Goal: Find specific page/section: Find specific page/section

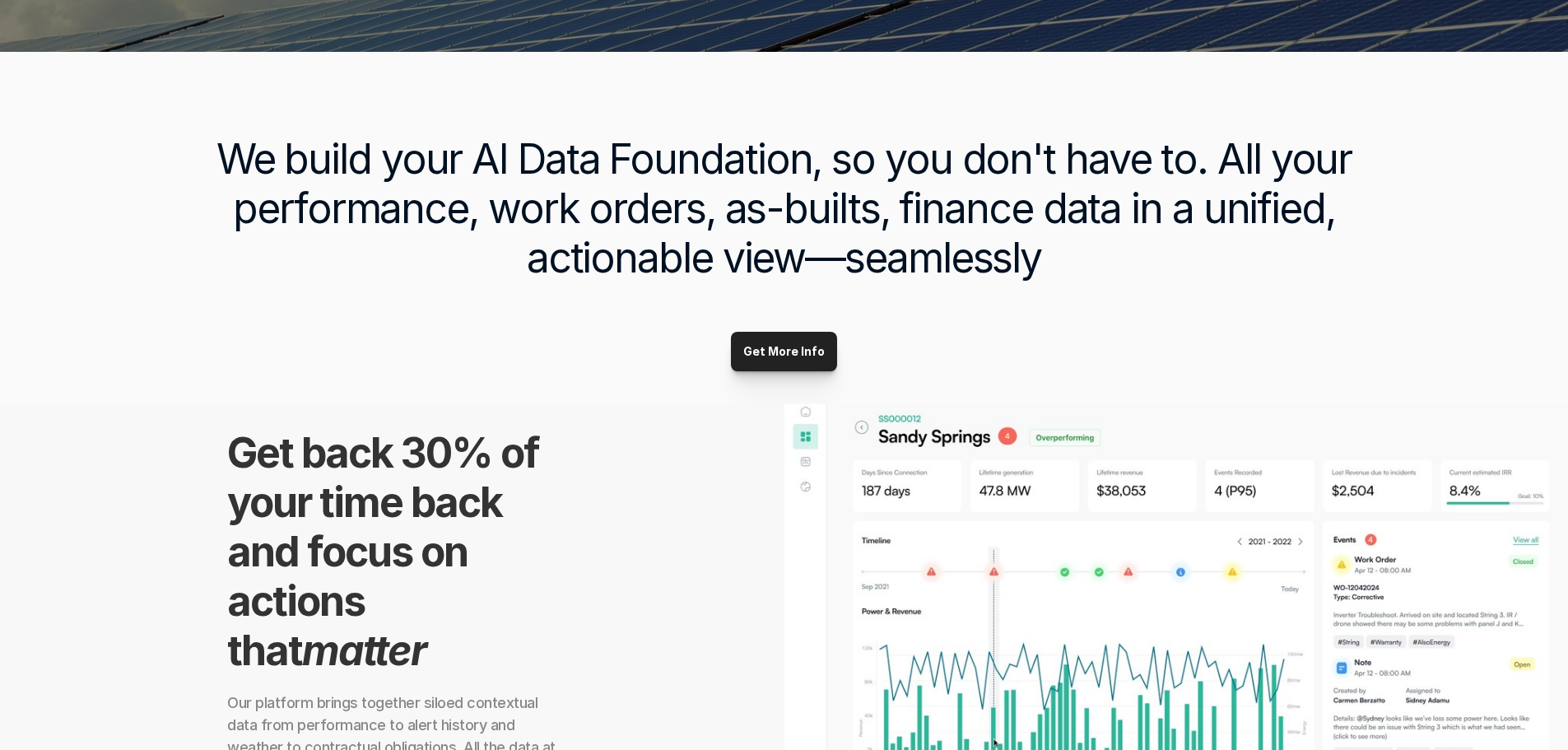
click at [793, 347] on p "Get More Info" at bounding box center [784, 352] width 81 height 14
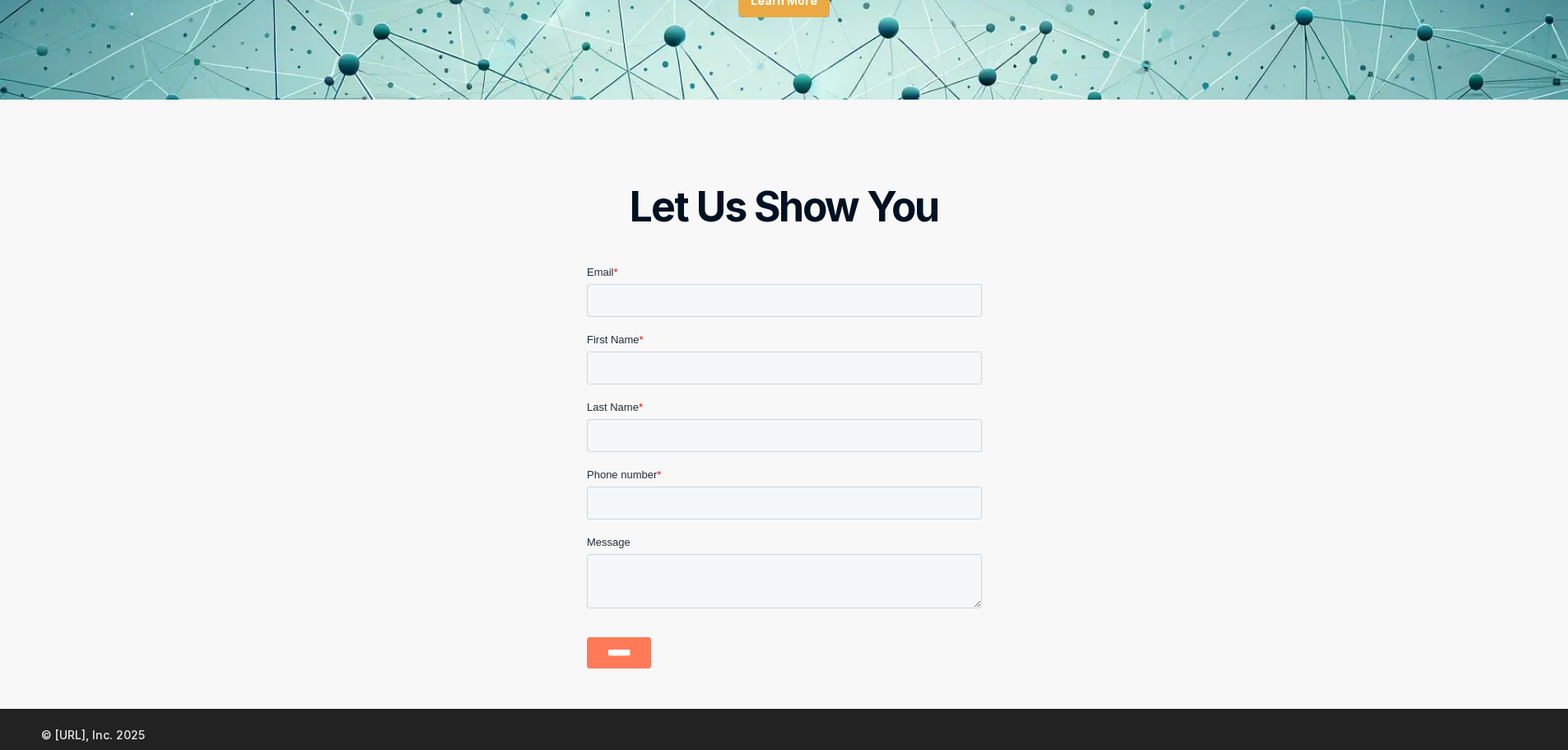
scroll to position [2443, 0]
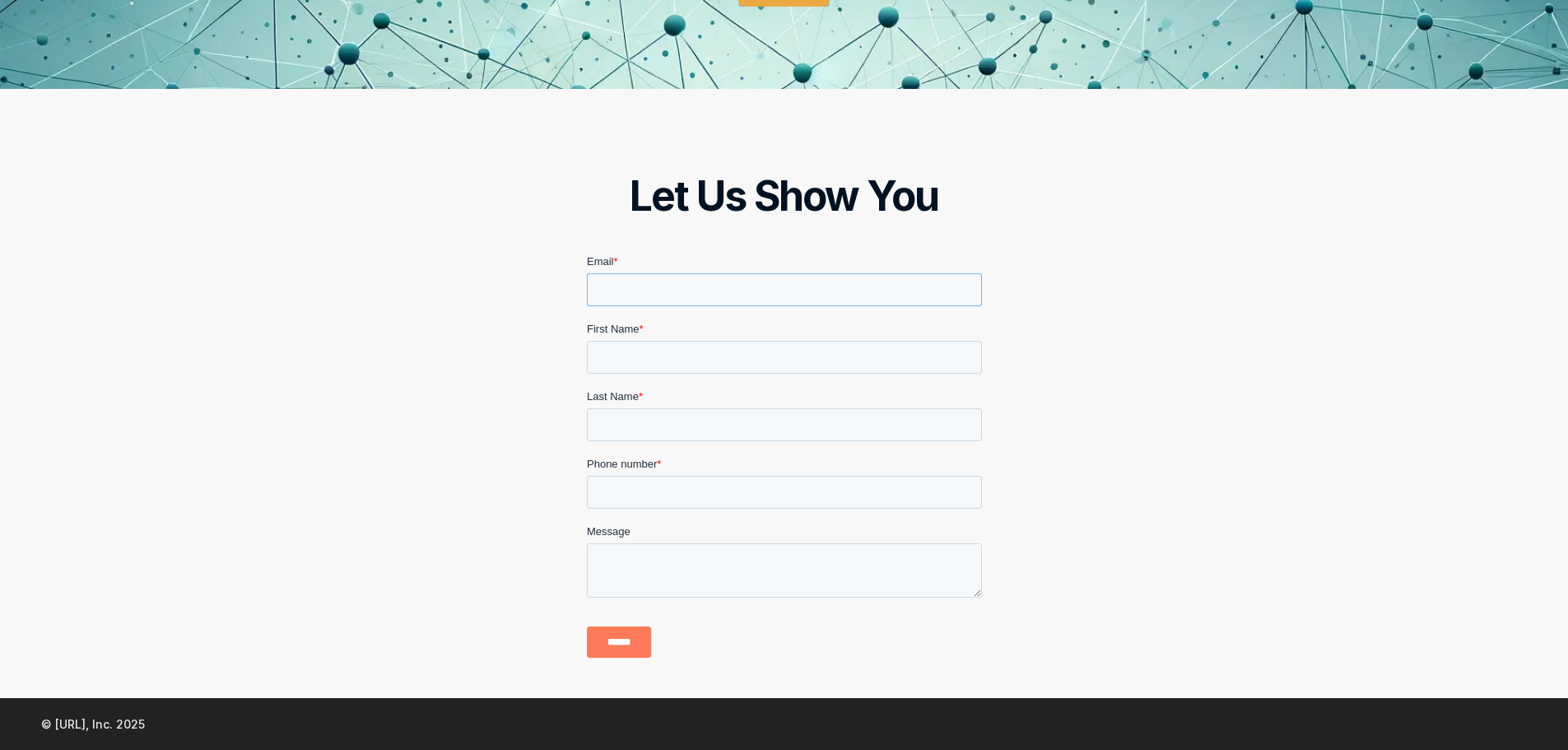
click at [829, 283] on input "Email *" at bounding box center [784, 289] width 396 height 33
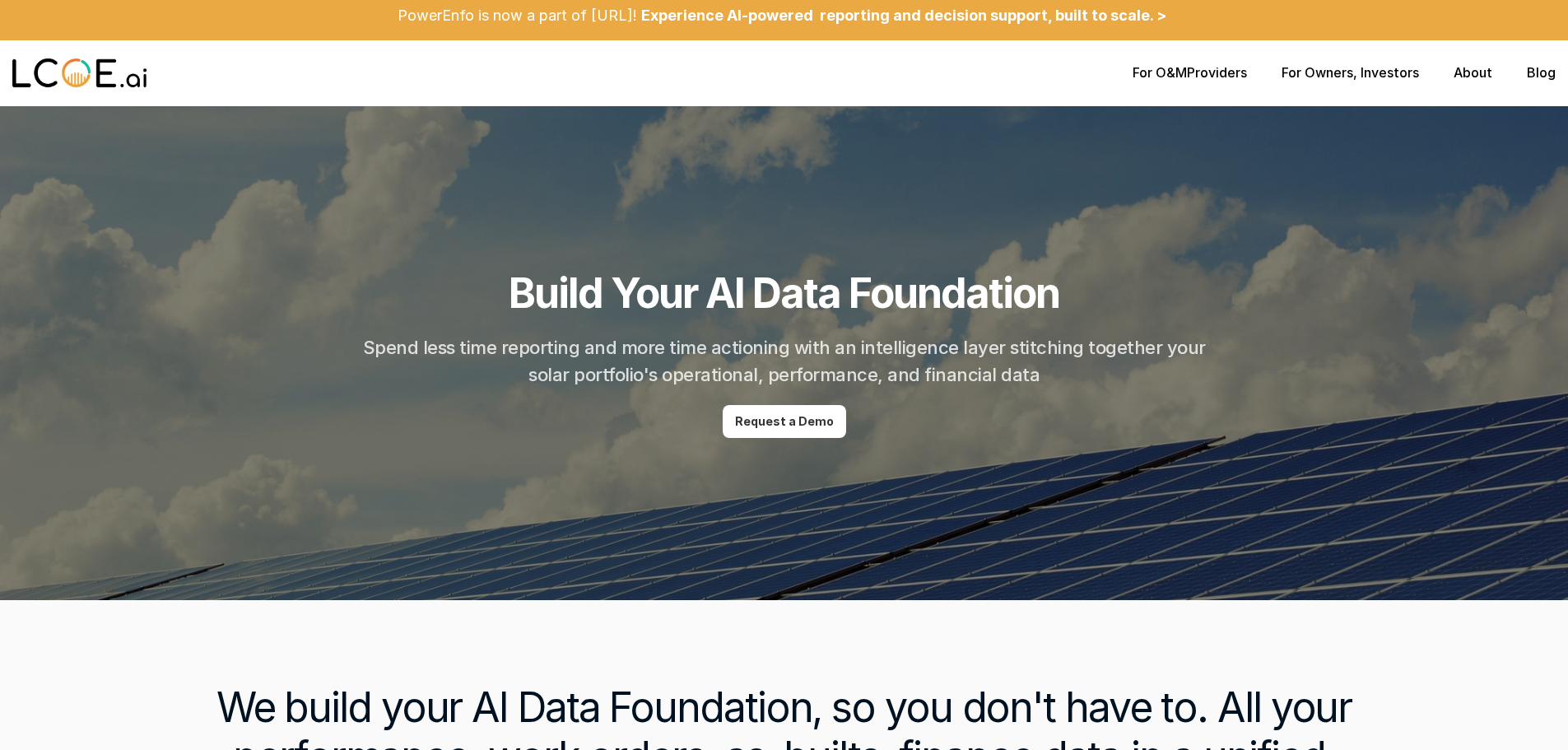
scroll to position [0, 0]
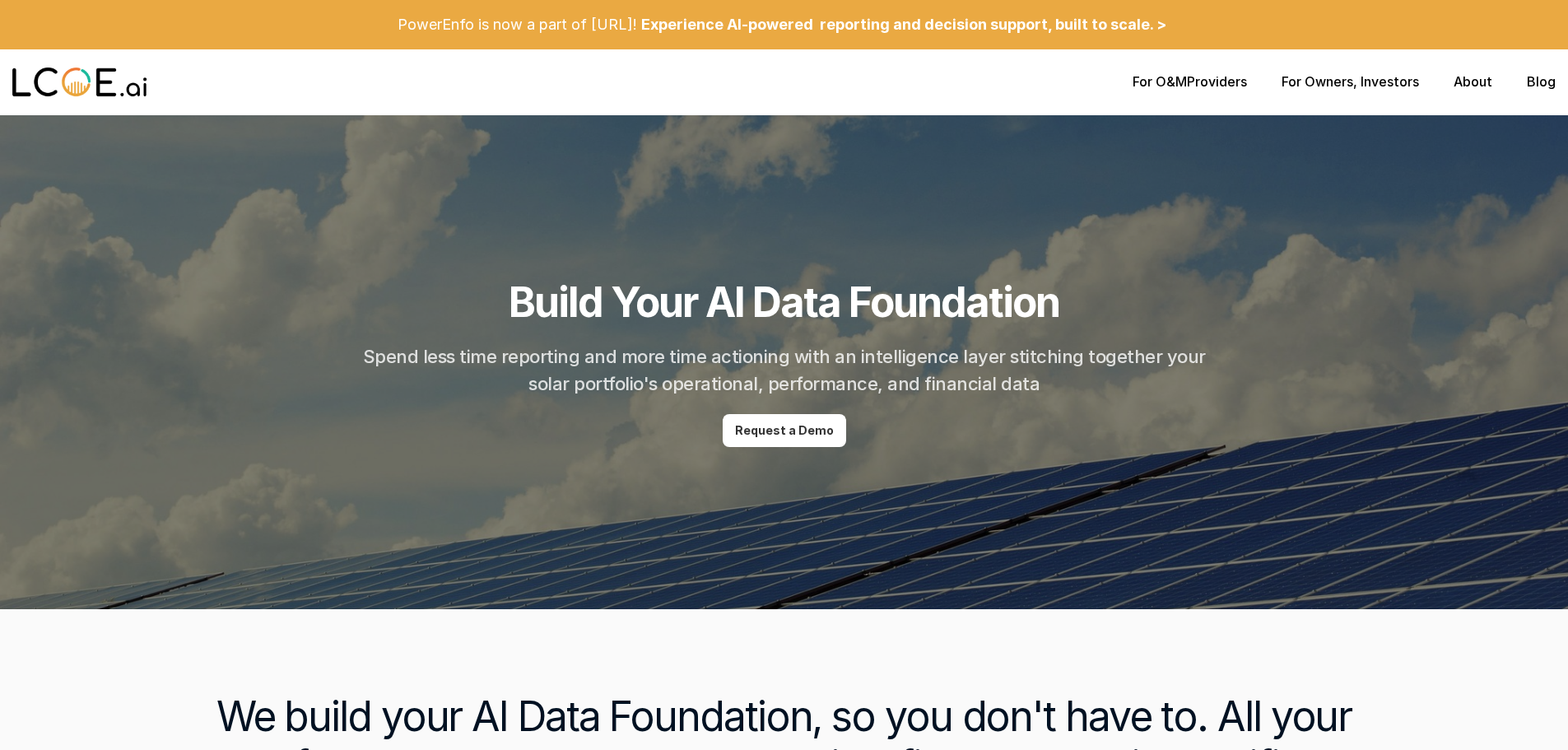
click at [1446, 149] on div at bounding box center [784, 362] width 1568 height 494
click at [1223, 84] on p "For O&M Providers" at bounding box center [1190, 81] width 115 height 15
click at [1148, 79] on link "For O&M" at bounding box center [1160, 81] width 55 height 16
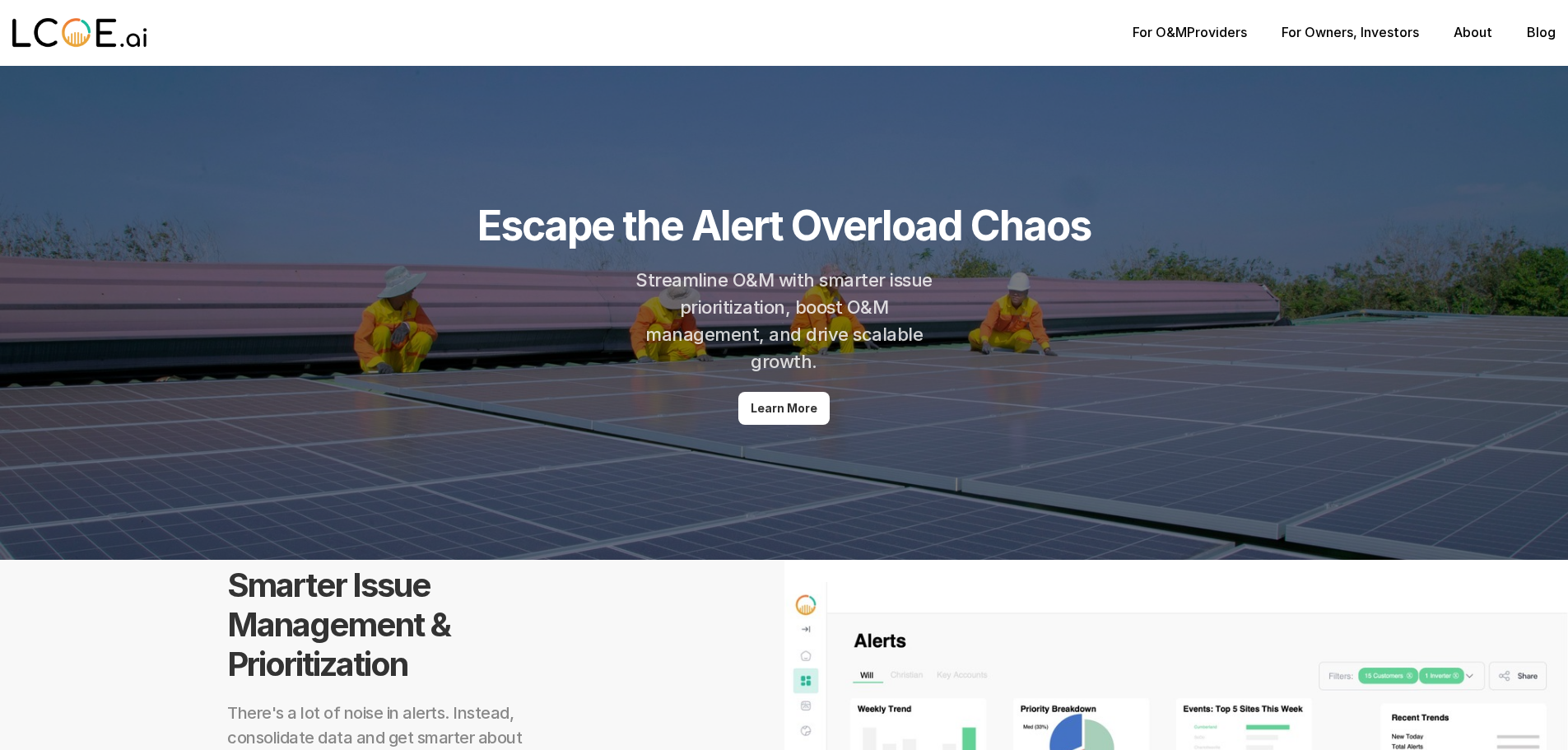
click at [1288, 33] on link "For Owners" at bounding box center [1317, 32] width 72 height 16
